Goal: Find specific page/section: Find specific page/section

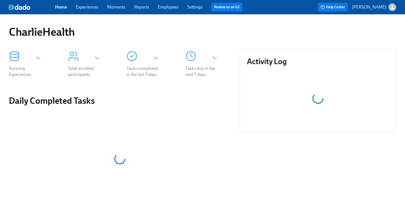
click at [171, 10] on div "Home Experiences Moments Reports Employees Settings Review us on G2" at bounding box center [151, 7] width 192 height 9
click at [168, 6] on link "Employees" at bounding box center [168, 6] width 21 height 5
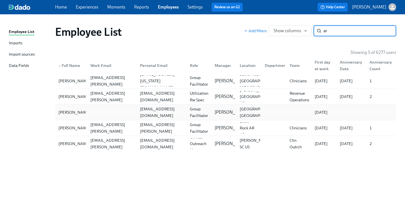
type input "a"
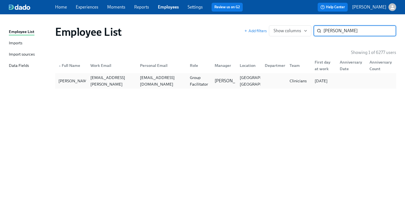
type input "[PERSON_NAME]"
click at [167, 79] on div "[EMAIL_ADDRESS][DOMAIN_NAME]" at bounding box center [162, 80] width 48 height 13
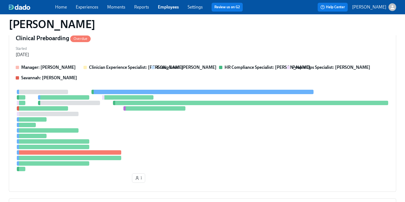
scroll to position [147, 0]
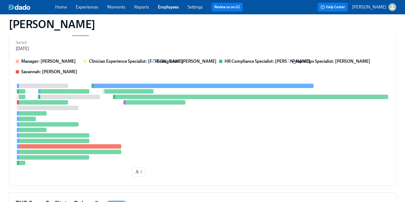
click at [209, 97] on div at bounding box center [250, 97] width 275 height 4
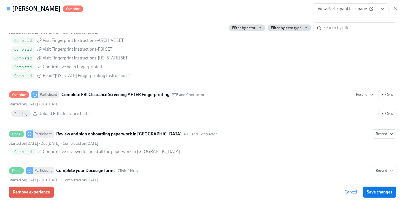
scroll to position [821, 0]
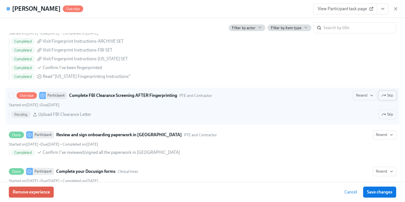
click at [385, 98] on span "Skip" at bounding box center [388, 96] width 12 height 6
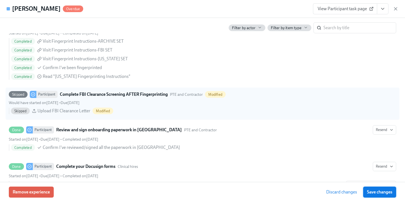
click at [376, 193] on span "Save changes" at bounding box center [379, 193] width 25 height 6
